Goal: Find specific page/section: Find specific page/section

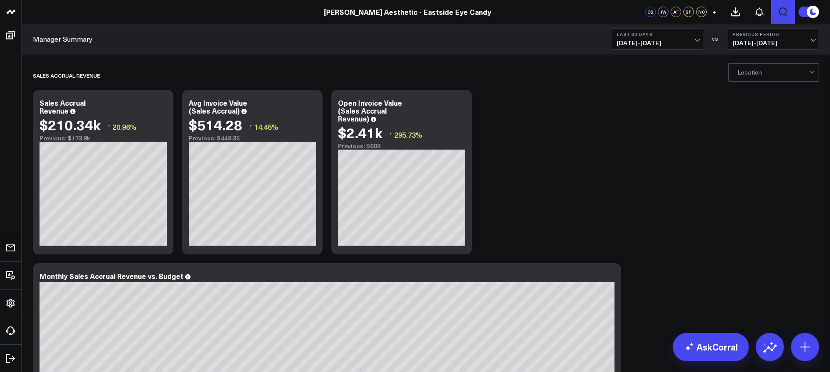
click at [784, 10] on icon "Open search" at bounding box center [782, 12] width 11 height 11
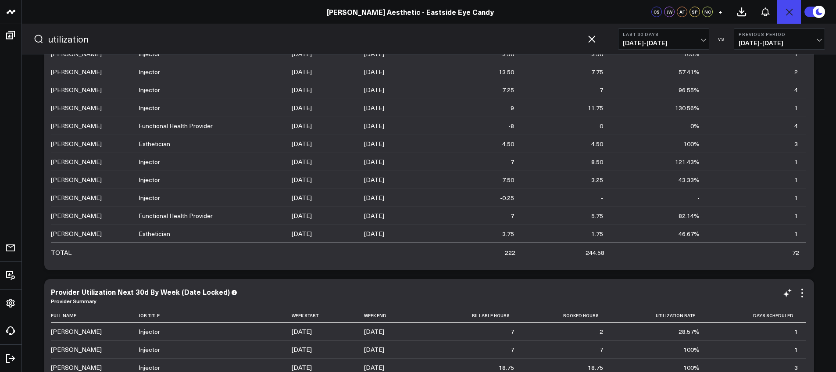
scroll to position [189, 0]
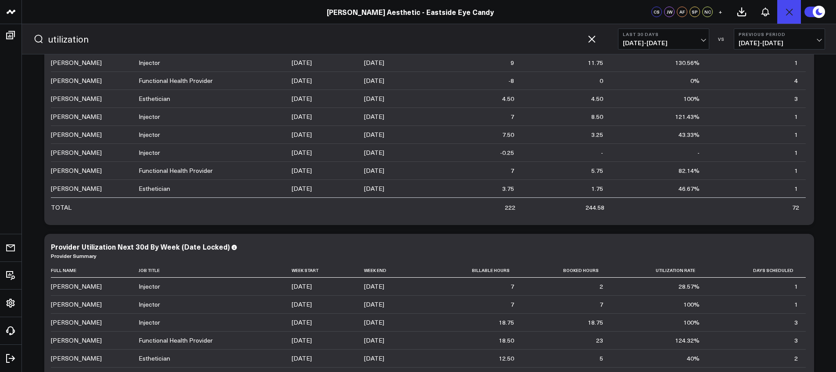
type input "utilization"
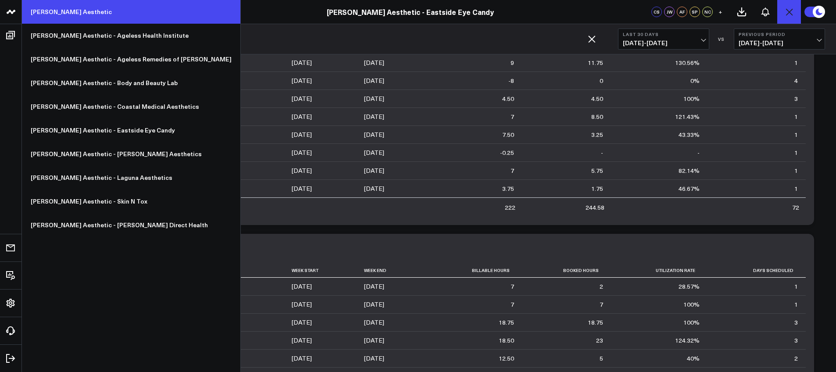
click at [86, 12] on link "[PERSON_NAME] Aesthetic" at bounding box center [131, 12] width 218 height 24
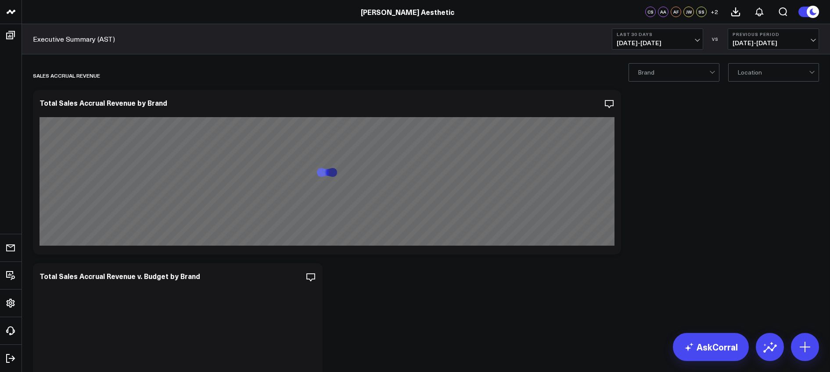
click at [639, 36] on b "Last 30 Days" at bounding box center [657, 34] width 82 height 5
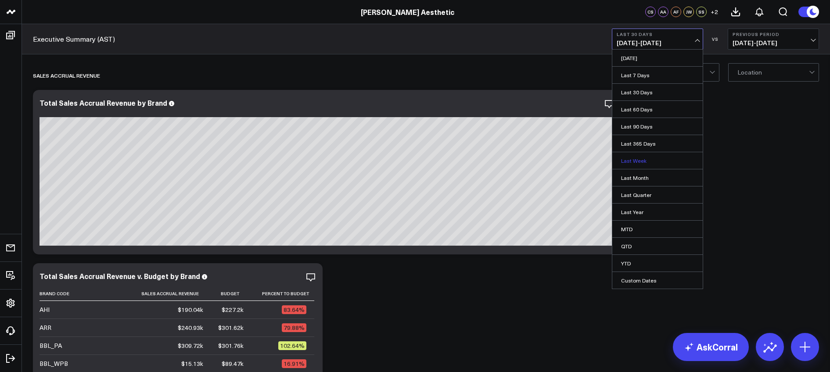
click at [633, 160] on link "Last Week" at bounding box center [657, 160] width 90 height 17
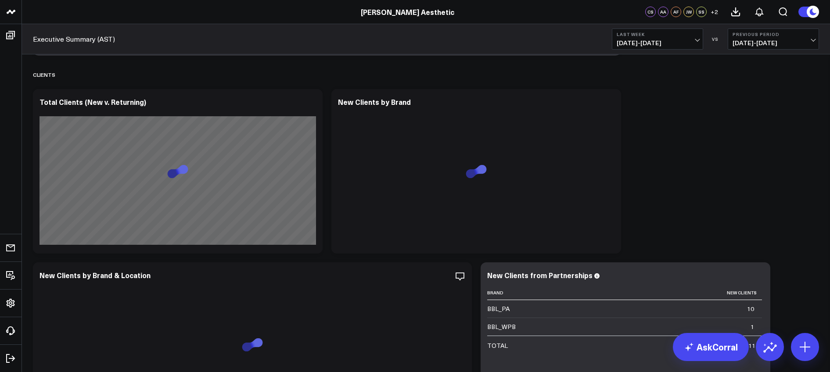
scroll to position [3370, 0]
